Goal: Register for event/course

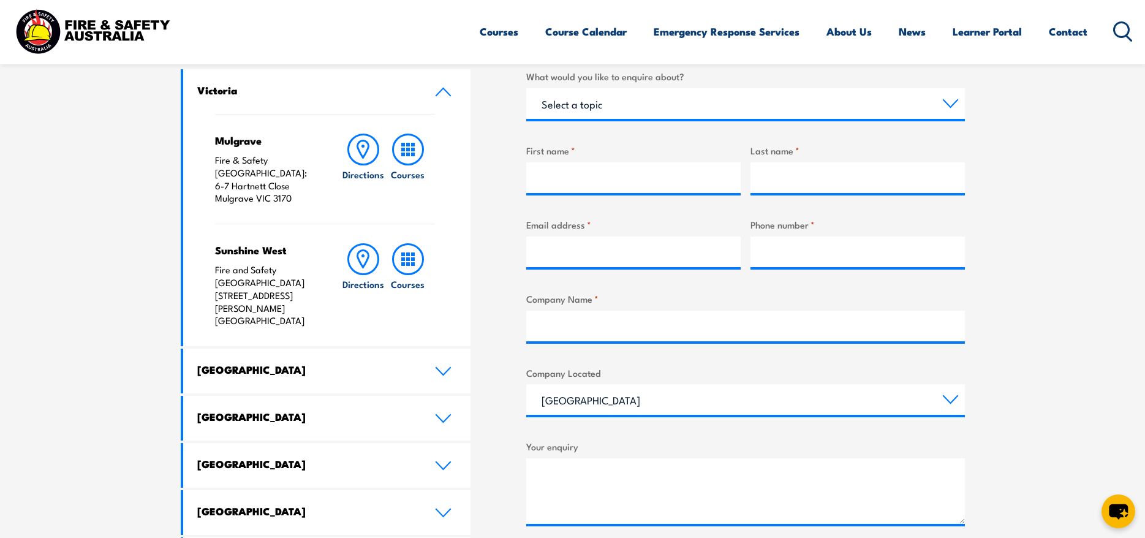
scroll to position [429, 0]
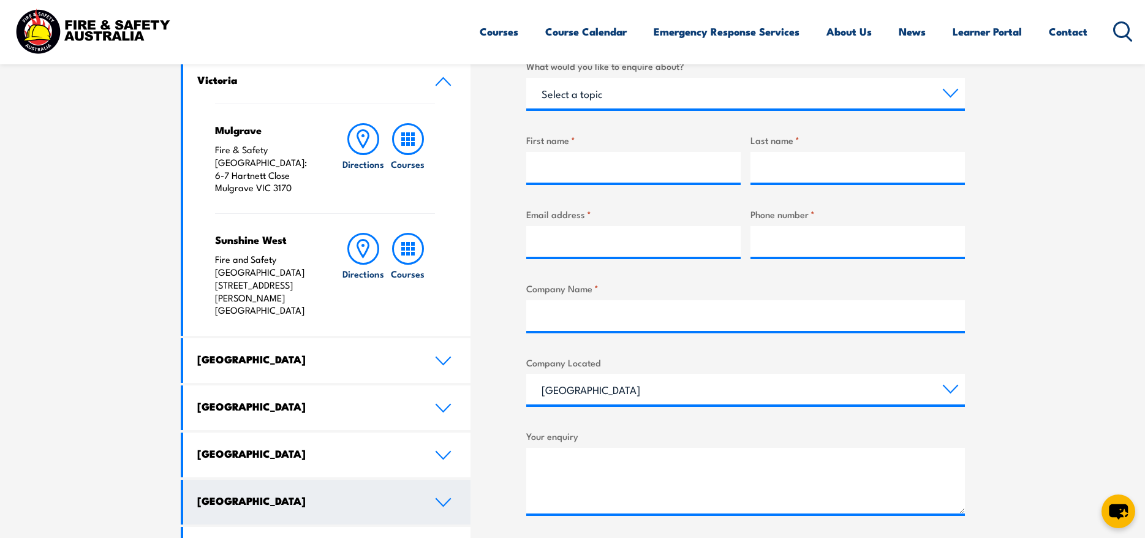
click at [267, 494] on h4 "[GEOGRAPHIC_DATA]" at bounding box center [306, 500] width 219 height 13
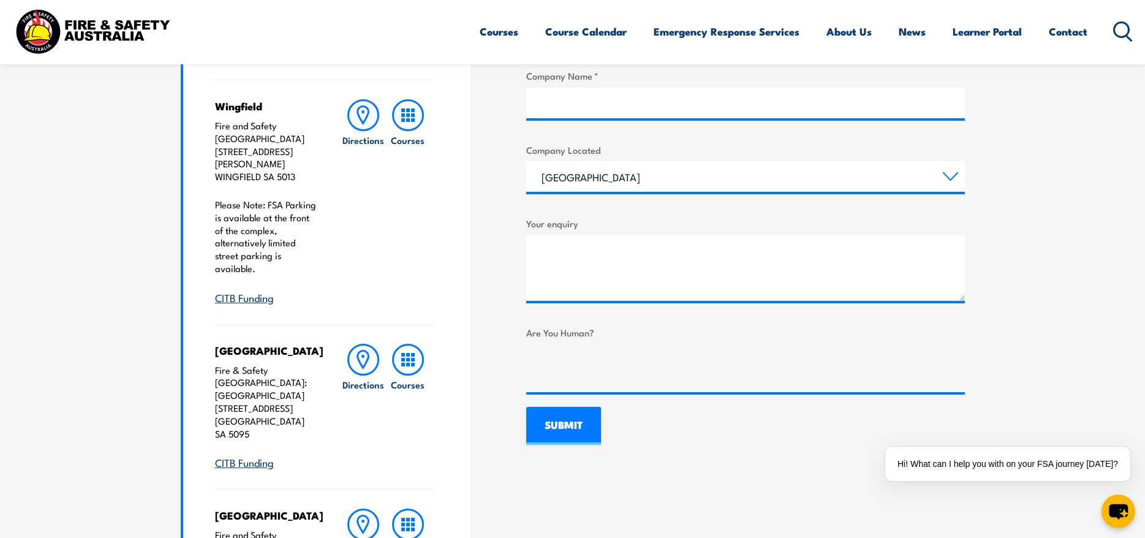
scroll to position [613, 0]
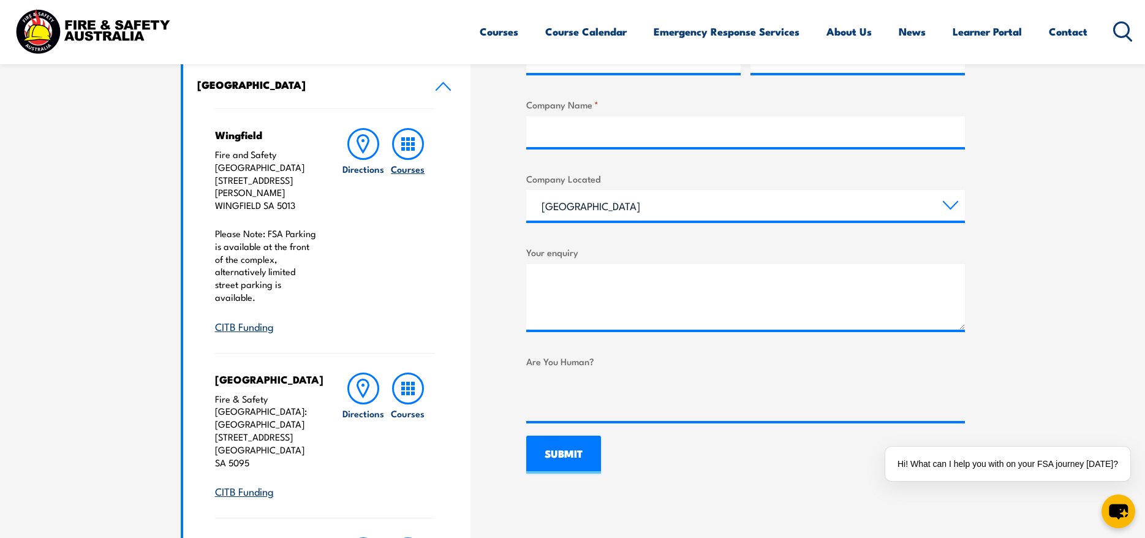
click at [412, 149] on rect at bounding box center [413, 149] width 4 height 4
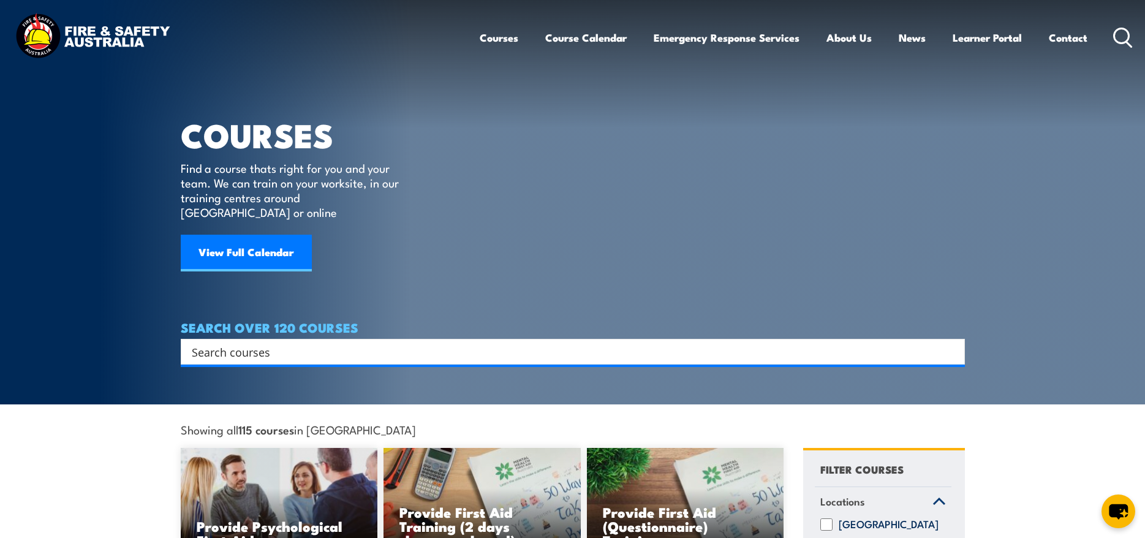
click at [287, 343] on input "Search input" at bounding box center [565, 352] width 746 height 18
type input "fire warden"
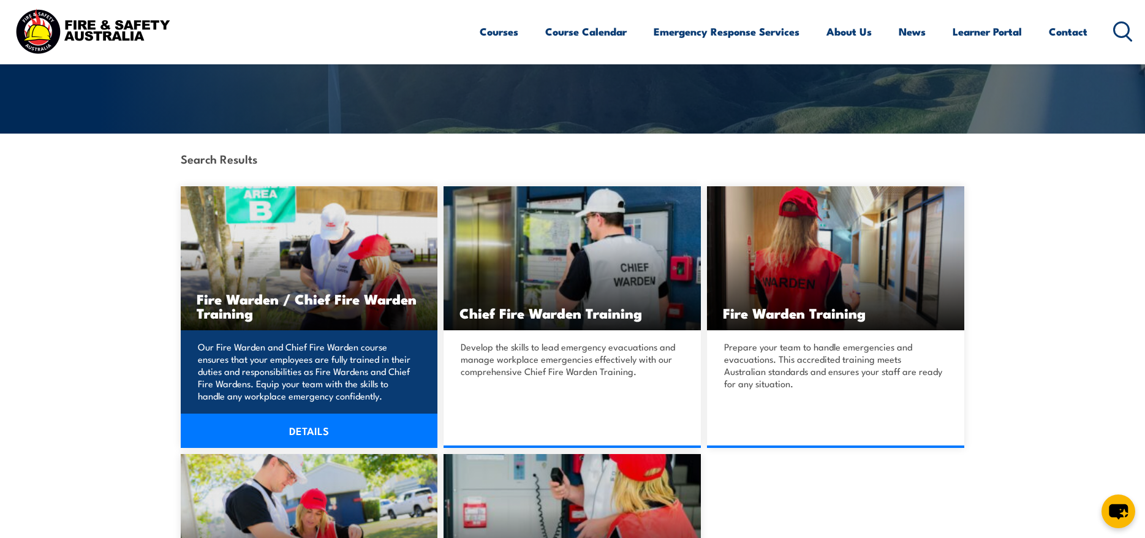
scroll to position [184, 0]
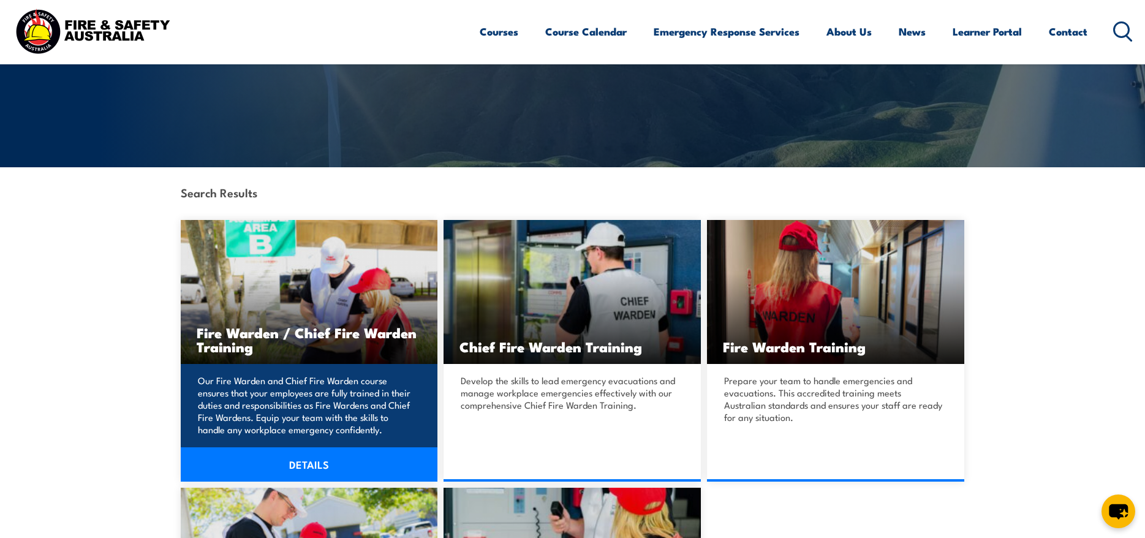
click at [310, 466] on link "DETAILS" at bounding box center [309, 464] width 257 height 34
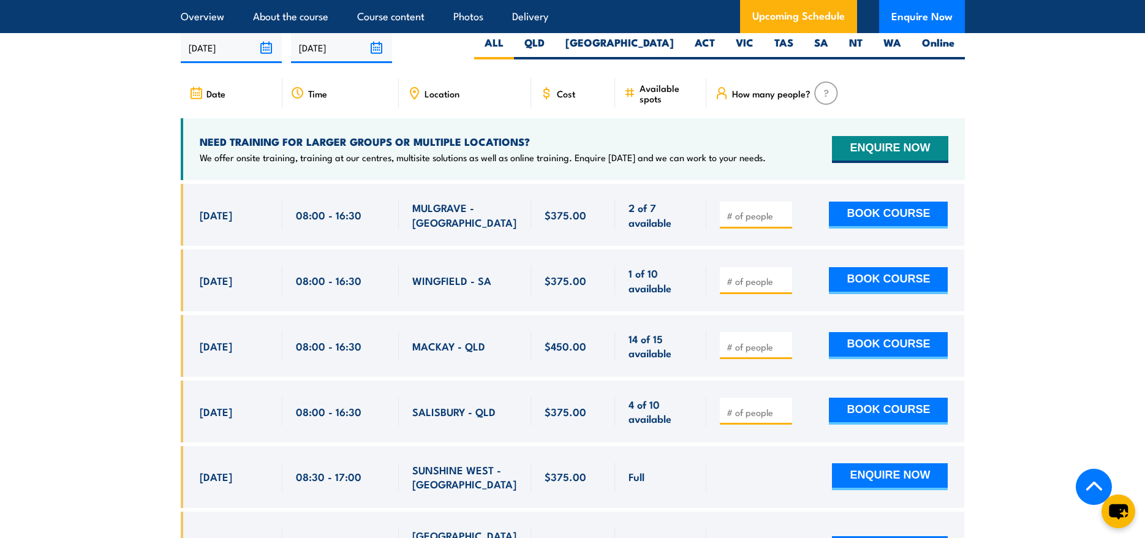
scroll to position [2267, 0]
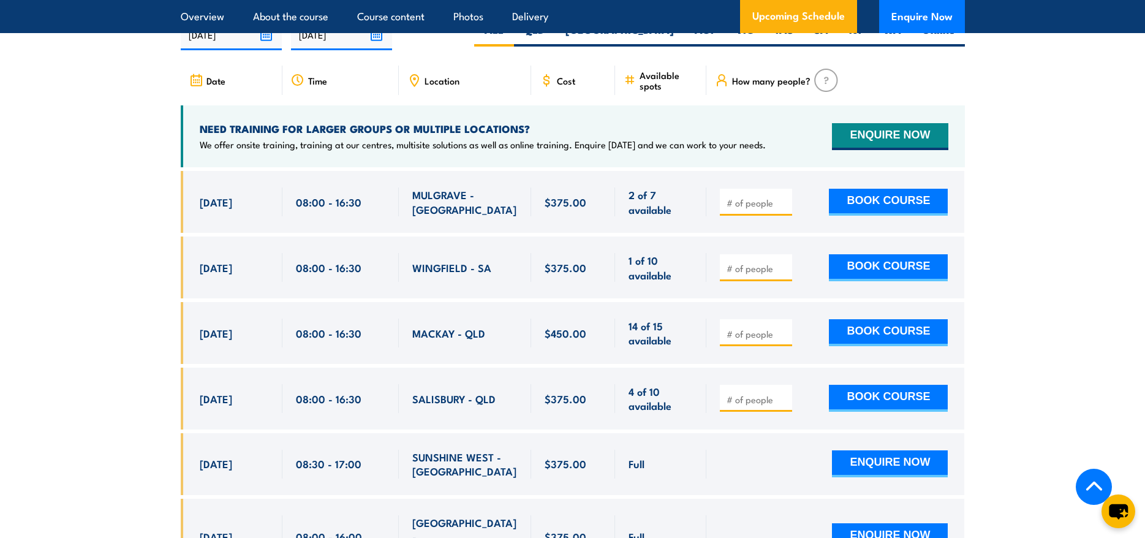
click at [754, 262] on input "number" at bounding box center [757, 268] width 61 height 12
click at [783, 262] on input "1" at bounding box center [757, 268] width 61 height 12
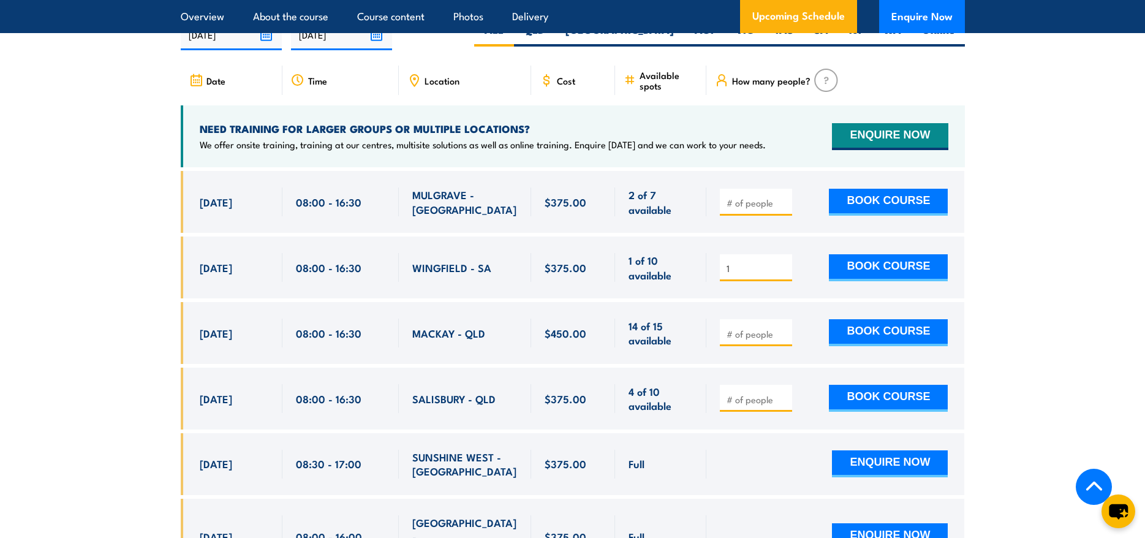
click at [783, 262] on input "1" at bounding box center [757, 268] width 61 height 12
type input "12"
click at [808, 294] on div "12 BOOK COURSE" at bounding box center [836, 268] width 258 height 62
click at [829, 77] on img at bounding box center [826, 80] width 24 height 23
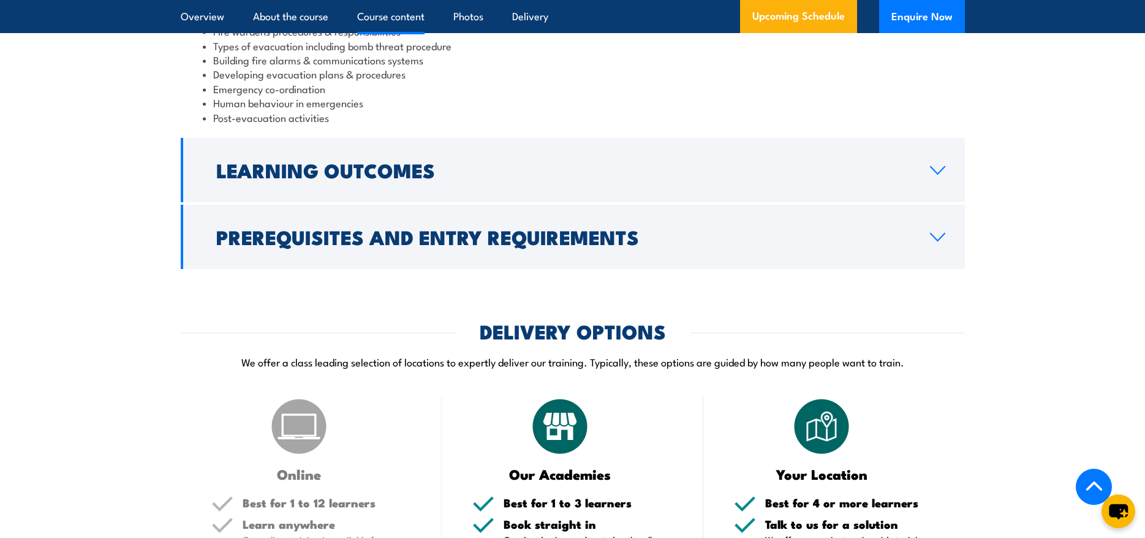
scroll to position [1471, 0]
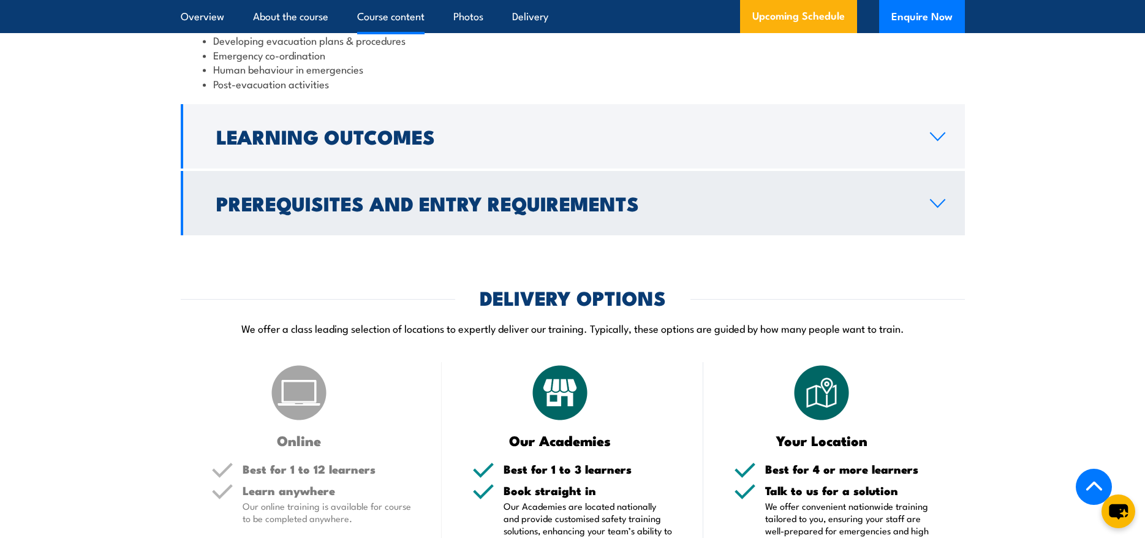
click at [373, 211] on h2 "Prerequisites and Entry Requirements" at bounding box center [563, 202] width 694 height 17
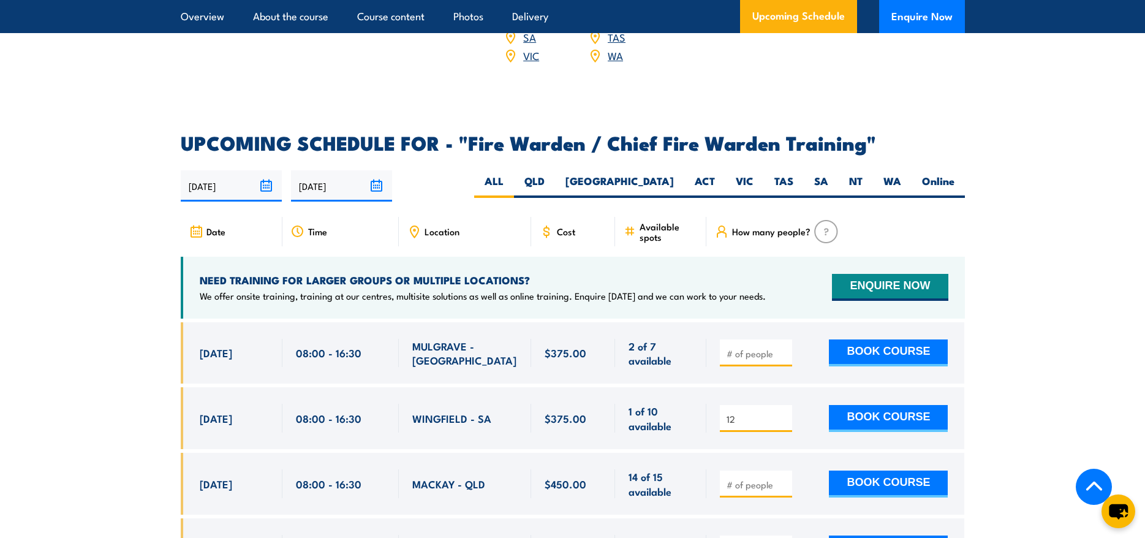
scroll to position [2190, 0]
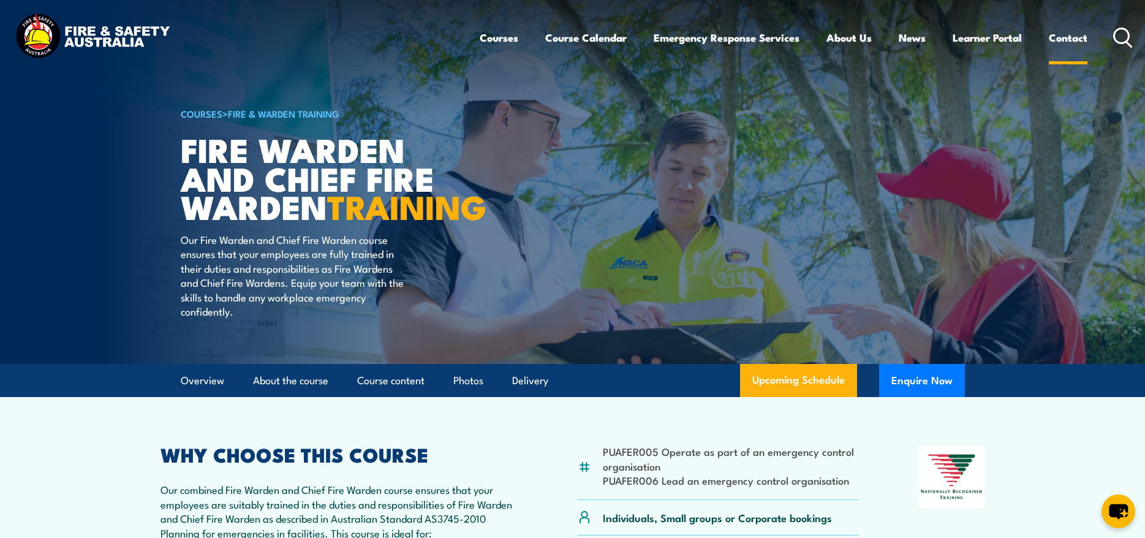
click at [1064, 40] on link "Contact" at bounding box center [1068, 37] width 39 height 32
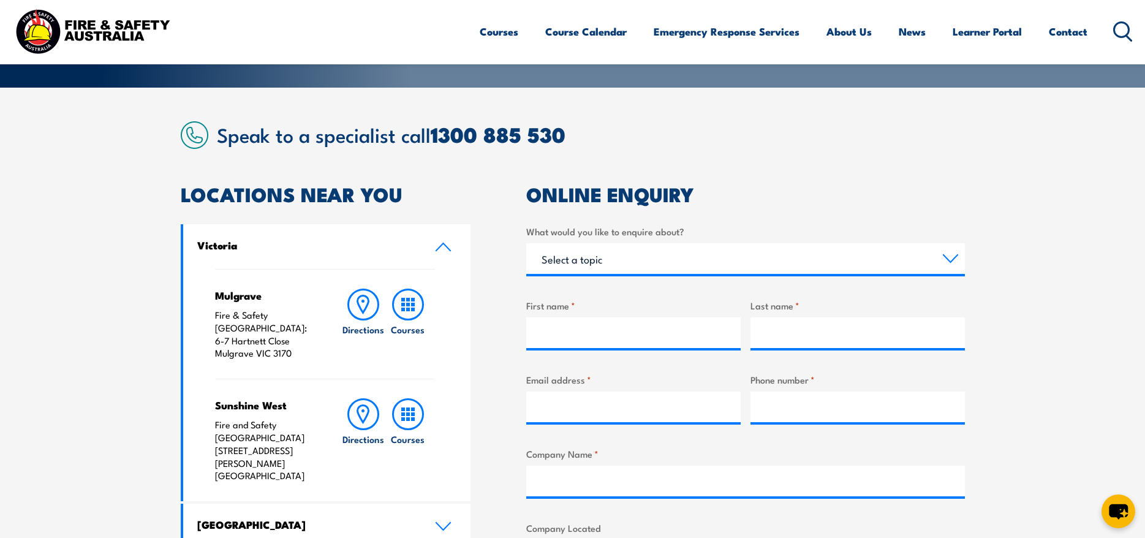
scroll to position [184, 0]
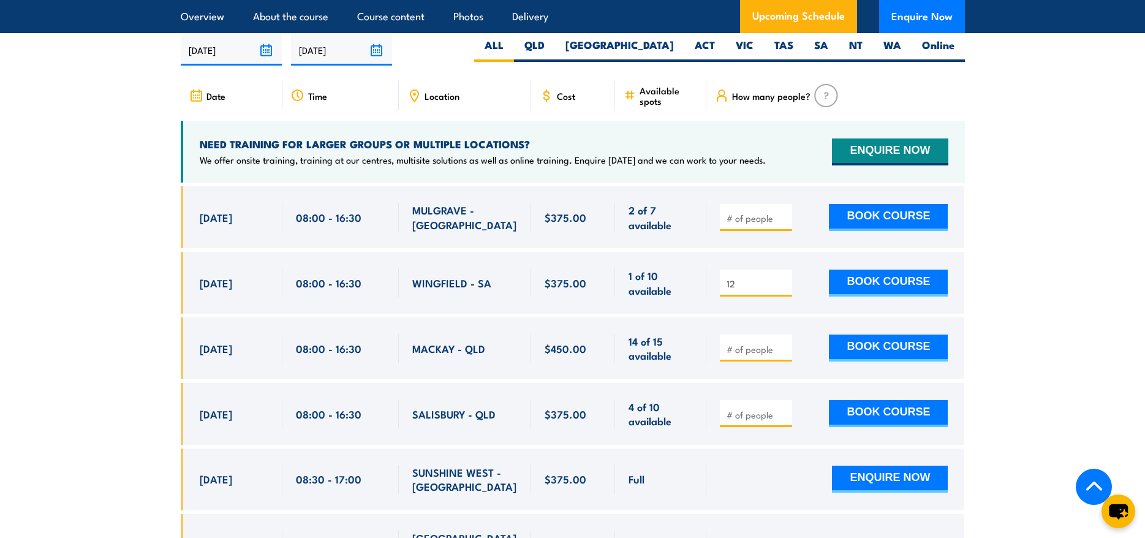
scroll to position [2206, 0]
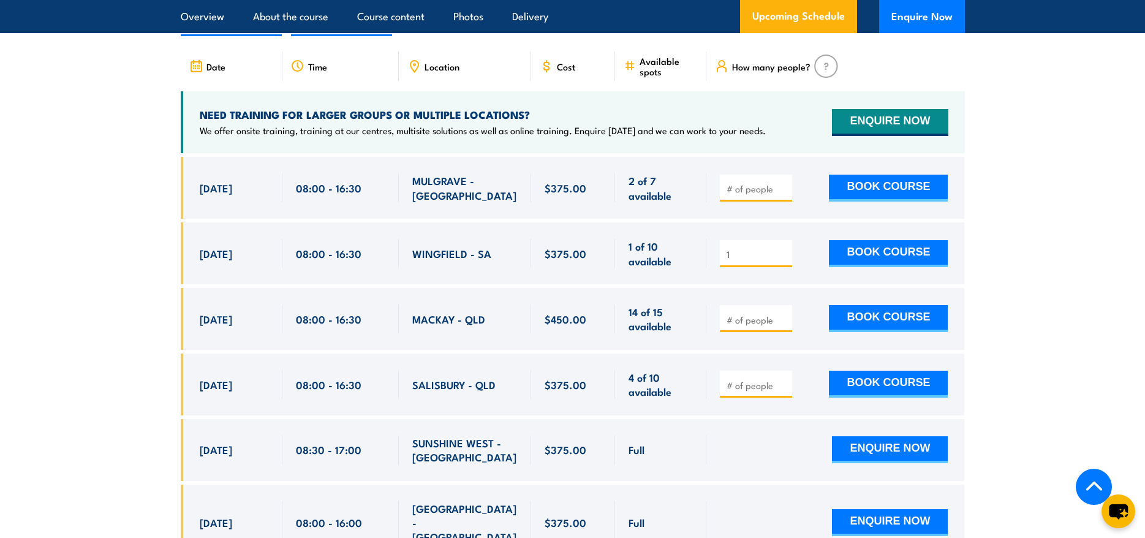
type input "1"
click at [784, 255] on input "1" at bounding box center [757, 254] width 61 height 12
drag, startPoint x: 566, startPoint y: 250, endPoint x: 552, endPoint y: 252, distance: 14.3
click at [552, 252] on span "$375.00" at bounding box center [566, 253] width 42 height 14
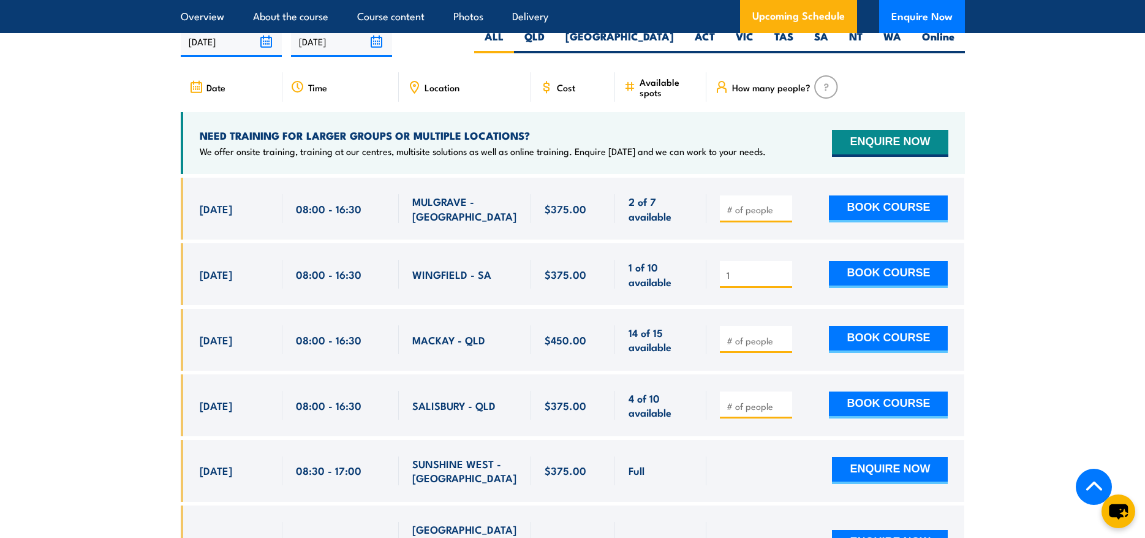
scroll to position [2267, 0]
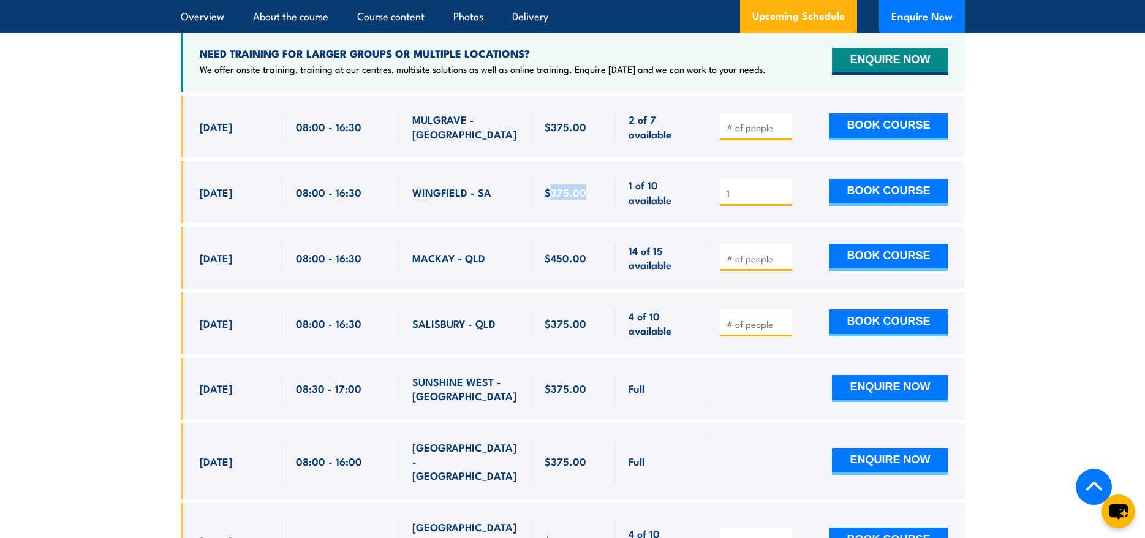
drag, startPoint x: 583, startPoint y: 190, endPoint x: 550, endPoint y: 191, distance: 32.5
click at [550, 191] on span "$375.00" at bounding box center [566, 192] width 42 height 14
click at [575, 185] on span "$375.00" at bounding box center [566, 192] width 42 height 14
drag, startPoint x: 583, startPoint y: 191, endPoint x: 552, endPoint y: 191, distance: 31.9
click at [552, 191] on span "$375.00" at bounding box center [566, 192] width 42 height 14
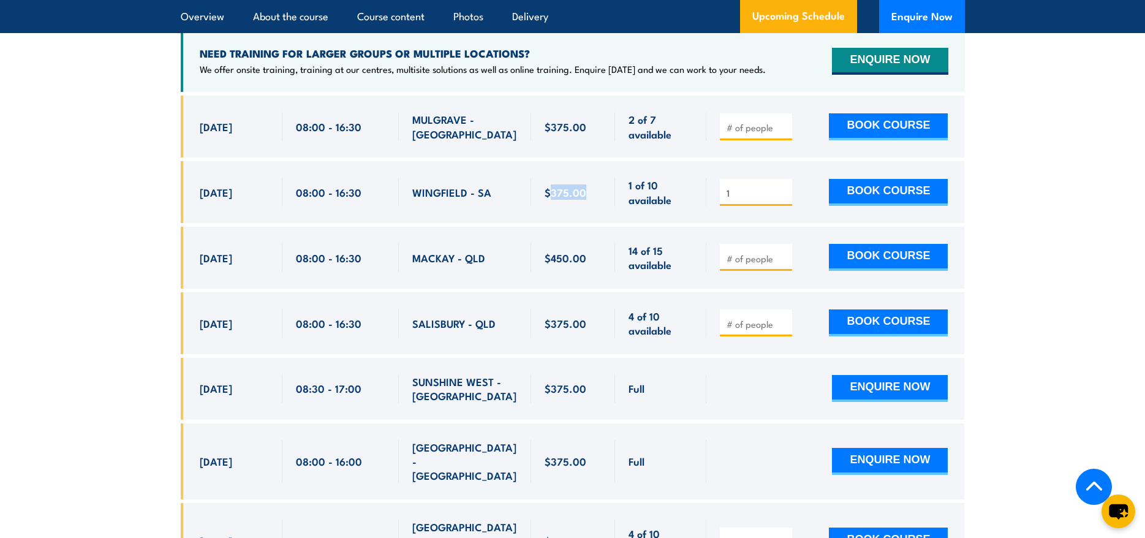
click at [572, 187] on span "$375.00" at bounding box center [566, 192] width 42 height 14
drag, startPoint x: 582, startPoint y: 188, endPoint x: 553, endPoint y: 191, distance: 29.6
click at [553, 191] on span "$375.00" at bounding box center [566, 192] width 42 height 14
